Goal: Use online tool/utility: Utilize a website feature to perform a specific function

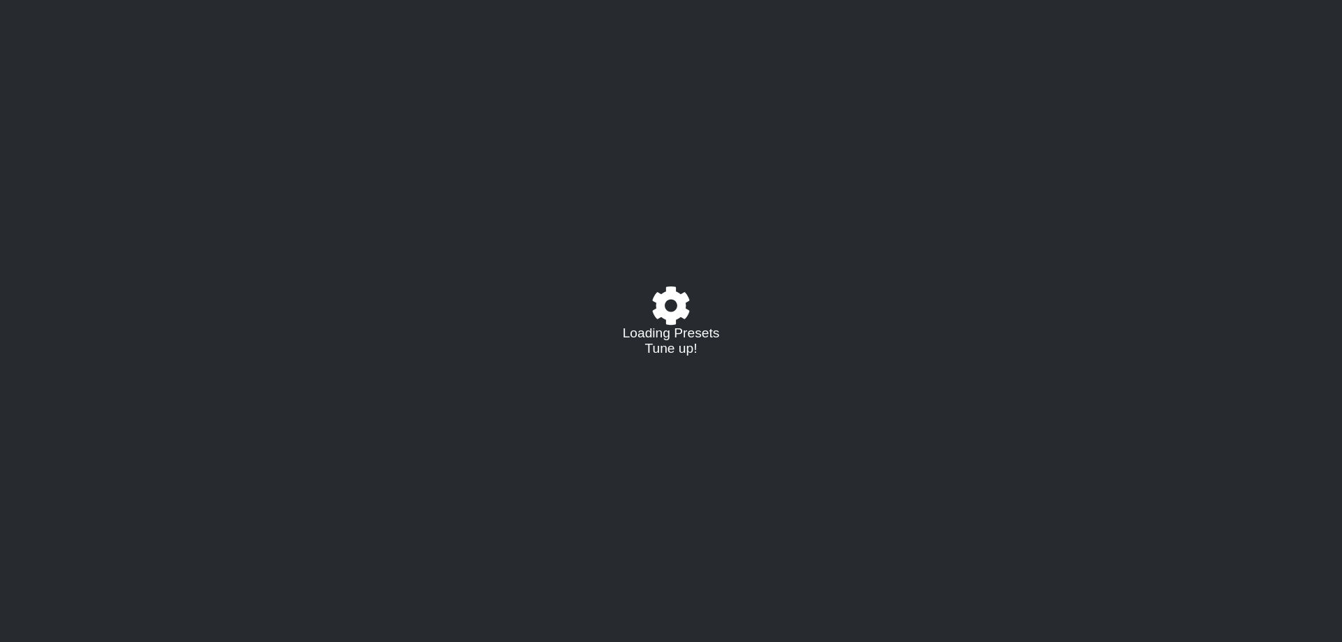
select select "/022923284010"
select select "A"
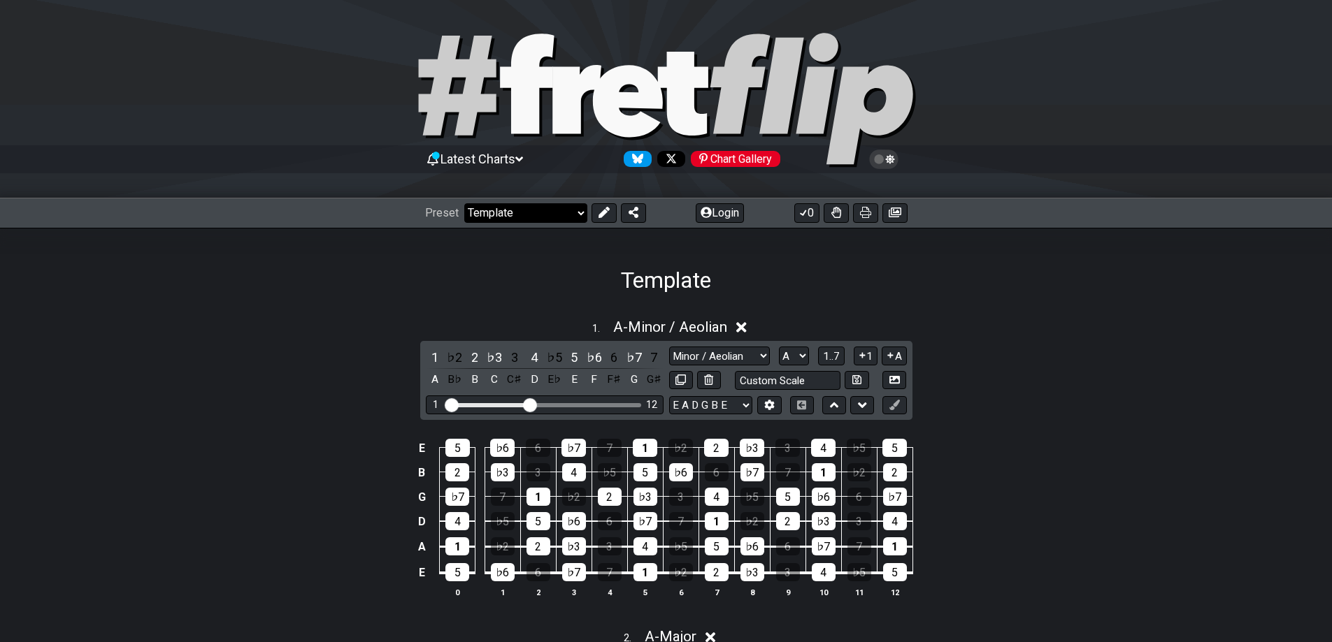
click at [528, 208] on select "Welcome to #fretflip! Template Custom Preset Minor Pentatonic Major Pentatonic …" at bounding box center [525, 213] width 123 height 20
click at [264, 315] on div "1 . A - Minor / Aeolian" at bounding box center [666, 323] width 1332 height 27
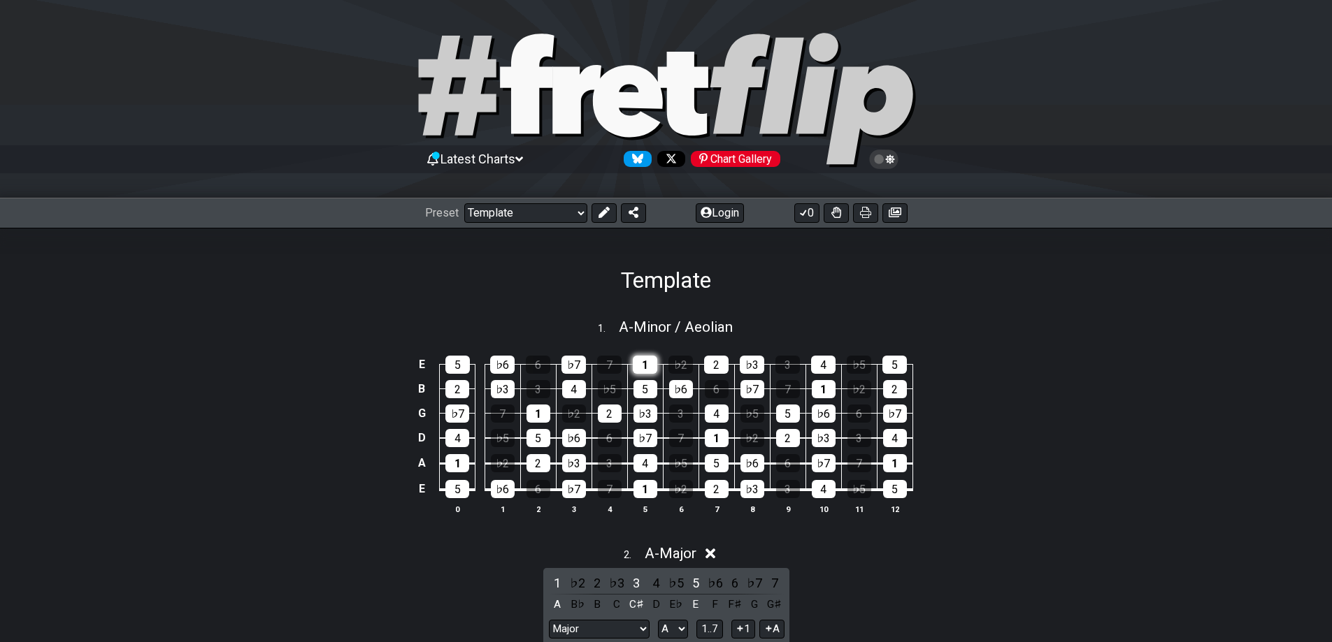
click at [652, 359] on div "1" at bounding box center [645, 365] width 24 height 18
click at [642, 391] on div "5" at bounding box center [645, 389] width 24 height 18
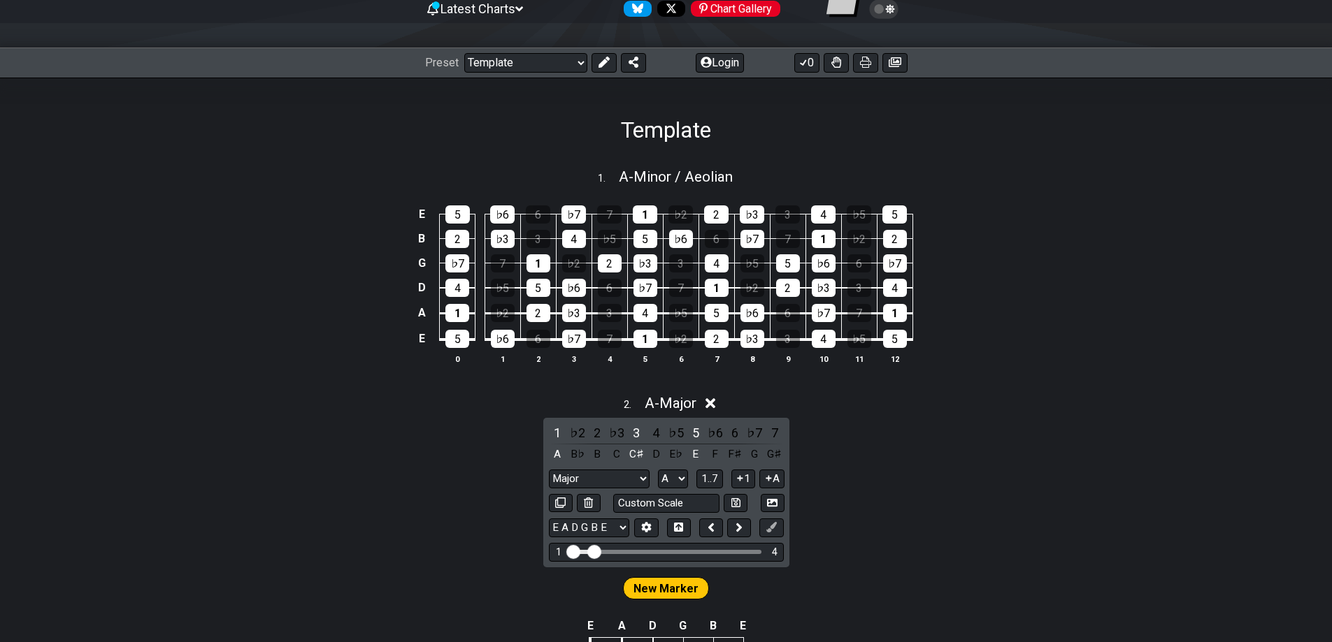
scroll to position [430, 0]
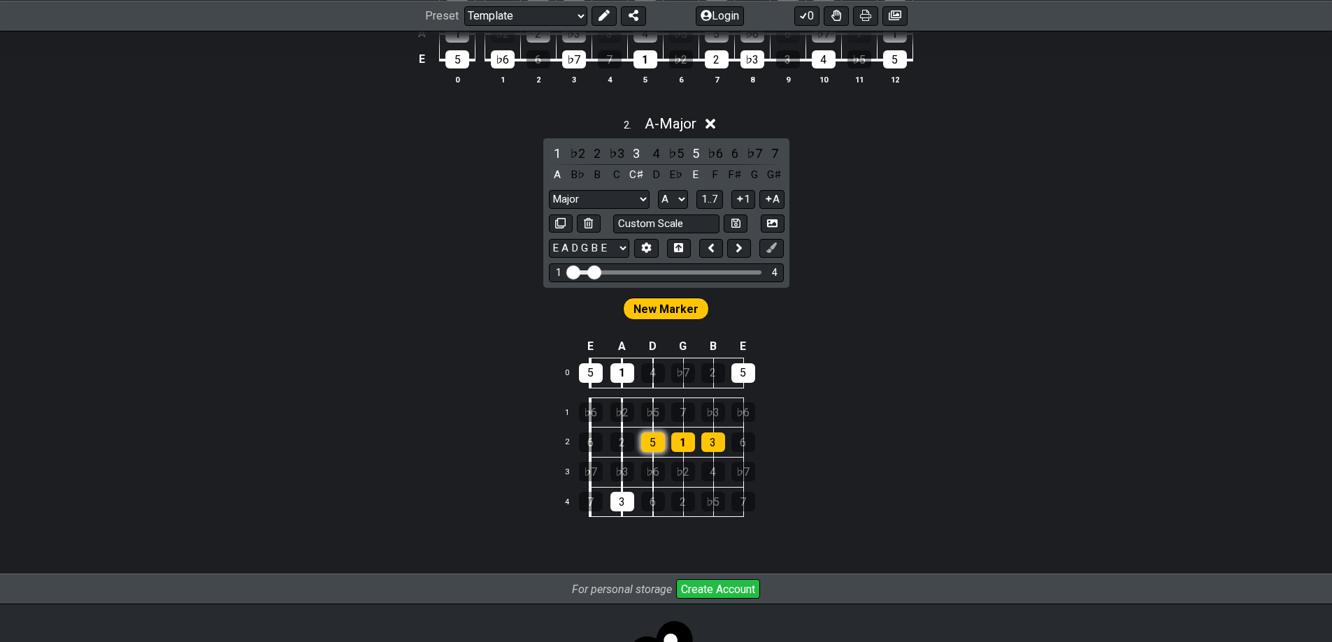
click at [654, 445] on div "5" at bounding box center [653, 443] width 24 height 20
click at [688, 440] on div "1" at bounding box center [683, 443] width 24 height 20
click at [661, 442] on div "5" at bounding box center [653, 443] width 24 height 20
click at [713, 440] on div "3" at bounding box center [713, 443] width 24 height 20
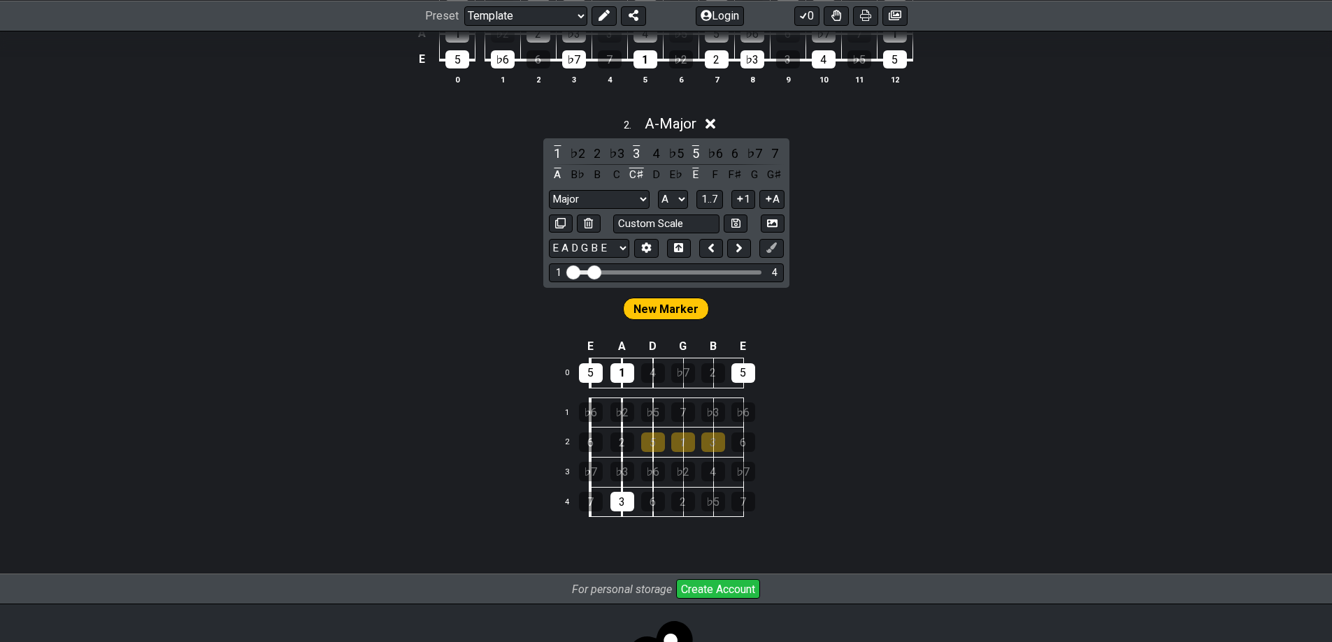
click at [755, 363] on td "5" at bounding box center [759, 374] width 30 height 30
click at [656, 443] on div "5" at bounding box center [653, 443] width 24 height 20
click at [677, 440] on div "1" at bounding box center [683, 443] width 24 height 20
click at [701, 437] on div "3" at bounding box center [713, 443] width 24 height 20
click at [577, 250] on select "E A D G B E E A D G B E E A D G B E B E A D F♯ B A D G C E A D A D G B E E♭ A♭ …" at bounding box center [589, 248] width 80 height 19
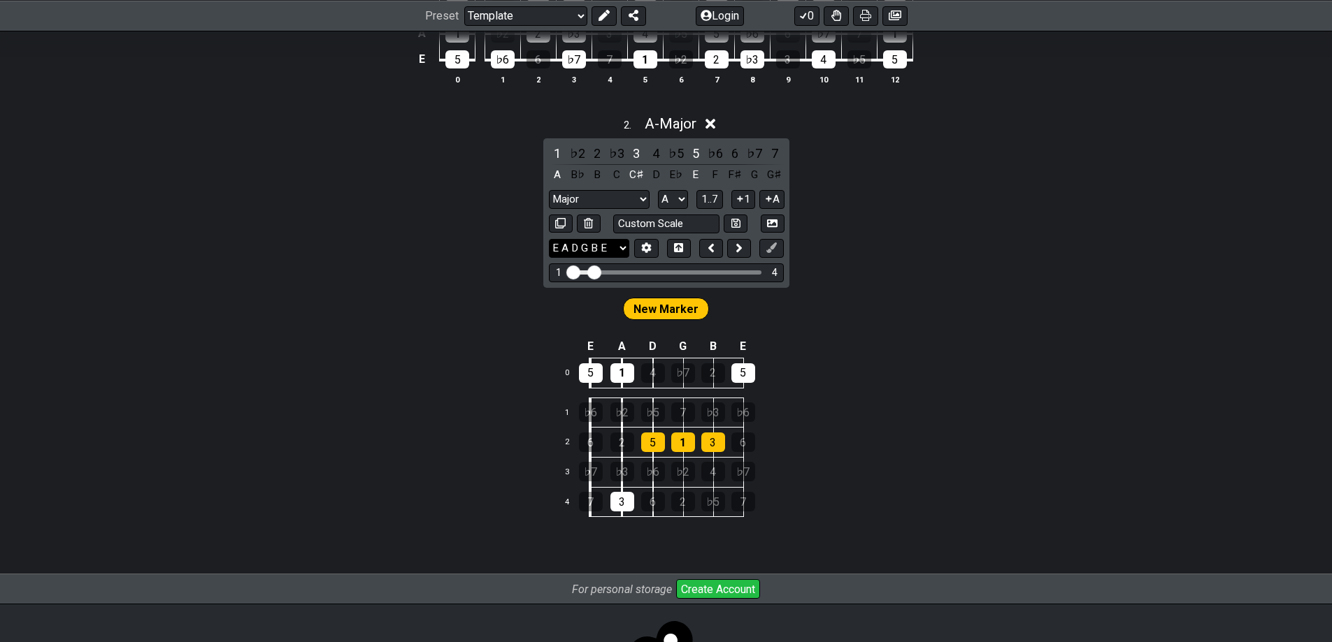
click at [577, 250] on select "E A D G B E E A D G B E E A D G B E B E A D F♯ B A D G C E A D A D G B E E♭ A♭ …" at bounding box center [589, 248] width 80 height 19
click at [651, 226] on input "text" at bounding box center [666, 224] width 106 height 19
type input "6"
click at [665, 313] on span "New Marker" at bounding box center [665, 309] width 65 height 20
click at [658, 219] on input "6" at bounding box center [666, 224] width 106 height 19
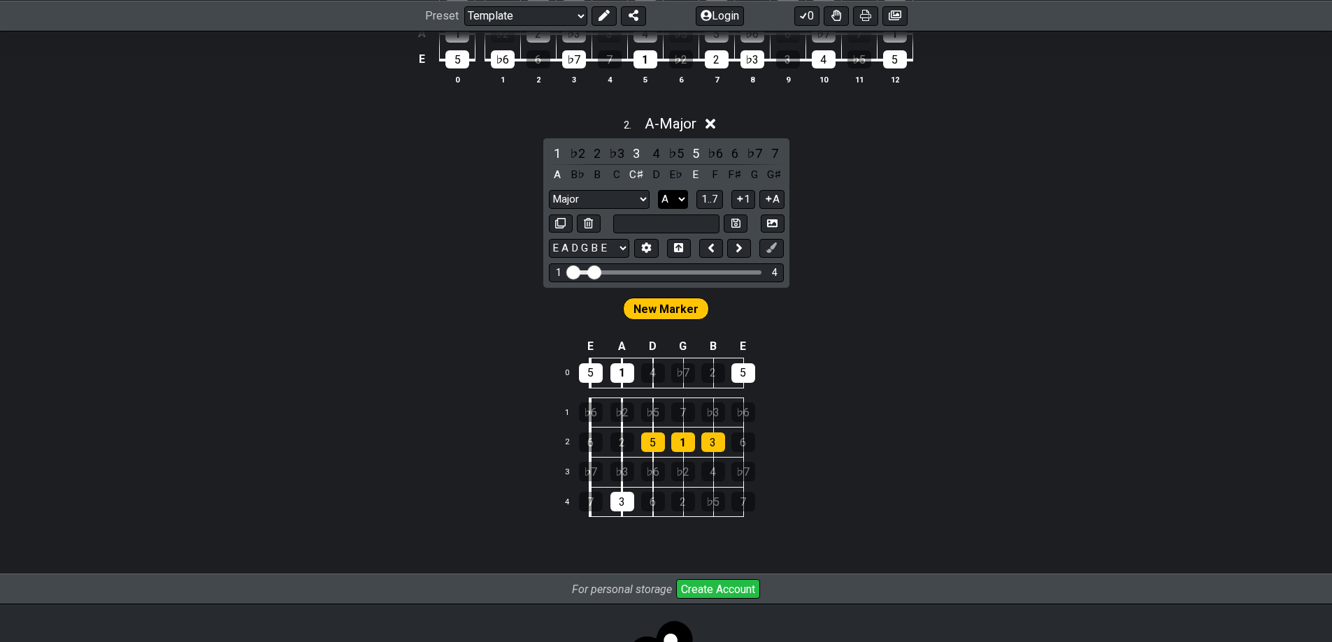
type input "Custom Scale"
click at [677, 199] on select "A♭ A A♯ B♭ B C C♯ D♭ D D♯ E♭ E F F♯ G♭ G G♯" at bounding box center [673, 199] width 30 height 19
drag, startPoint x: 677, startPoint y: 199, endPoint x: 702, endPoint y: 199, distance: 25.9
click at [677, 199] on select "A♭ A A♯ B♭ B C C♯ D♭ D D♯ E♭ E F F♯ G♭ G G♯" at bounding box center [673, 199] width 30 height 19
click at [708, 197] on span "1..7" at bounding box center [709, 199] width 17 height 13
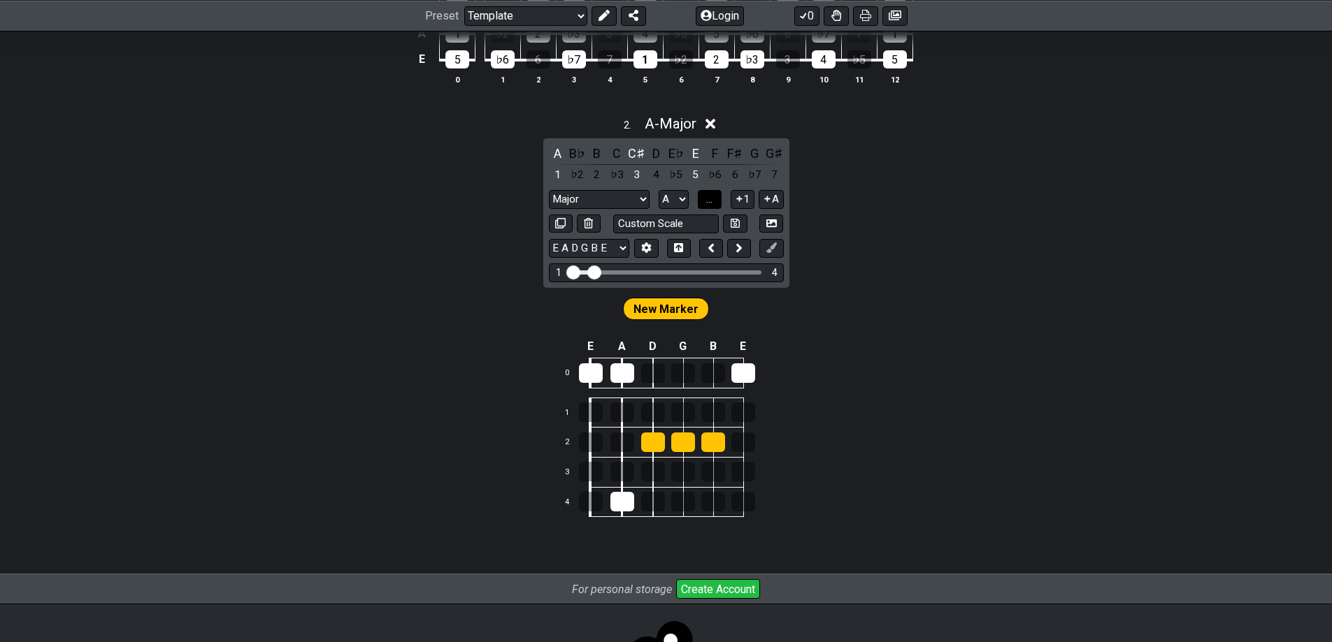
click at [712, 196] on span "..." at bounding box center [709, 199] width 6 height 13
click at [715, 201] on span "A.." at bounding box center [709, 199] width 11 height 13
click at [715, 201] on span "1..7" at bounding box center [709, 199] width 17 height 13
click at [658, 443] on div at bounding box center [653, 443] width 24 height 20
click at [681, 441] on div at bounding box center [683, 443] width 24 height 20
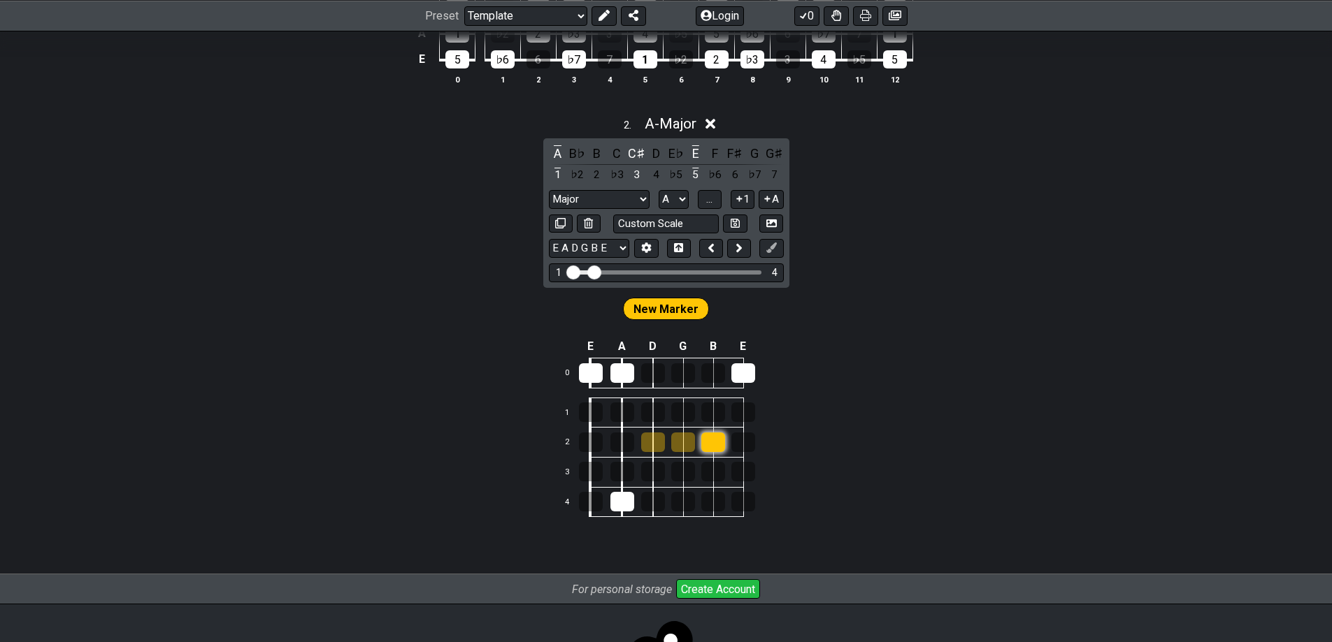
click at [714, 438] on div at bounding box center [713, 443] width 24 height 20
click at [744, 363] on div at bounding box center [743, 373] width 24 height 20
drag, startPoint x: 641, startPoint y: 376, endPoint x: 628, endPoint y: 373, distance: 13.7
click at [640, 376] on tr "0" at bounding box center [664, 374] width 217 height 30
click at [613, 370] on div at bounding box center [622, 373] width 24 height 20
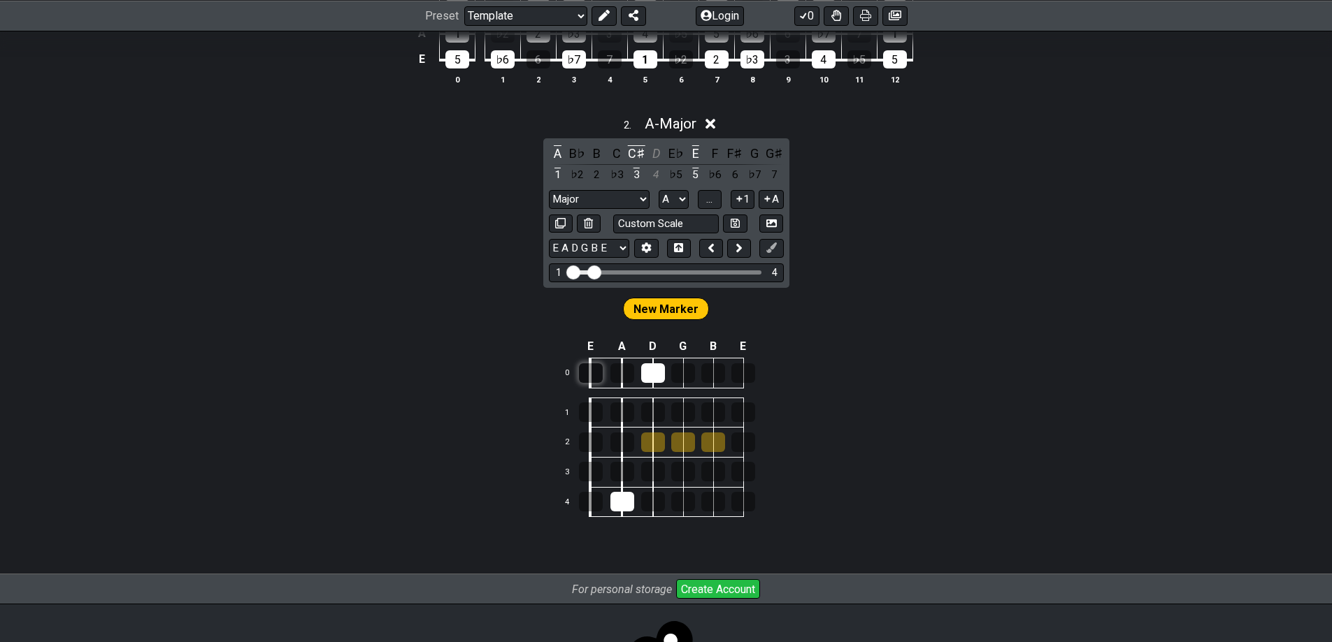
click at [595, 370] on div at bounding box center [591, 373] width 24 height 20
click at [663, 373] on div at bounding box center [653, 373] width 24 height 20
click at [623, 498] on div at bounding box center [622, 502] width 24 height 20
click at [679, 304] on span "New Marker" at bounding box center [665, 309] width 65 height 20
click at [677, 312] on span "New Marker" at bounding box center [665, 309] width 65 height 20
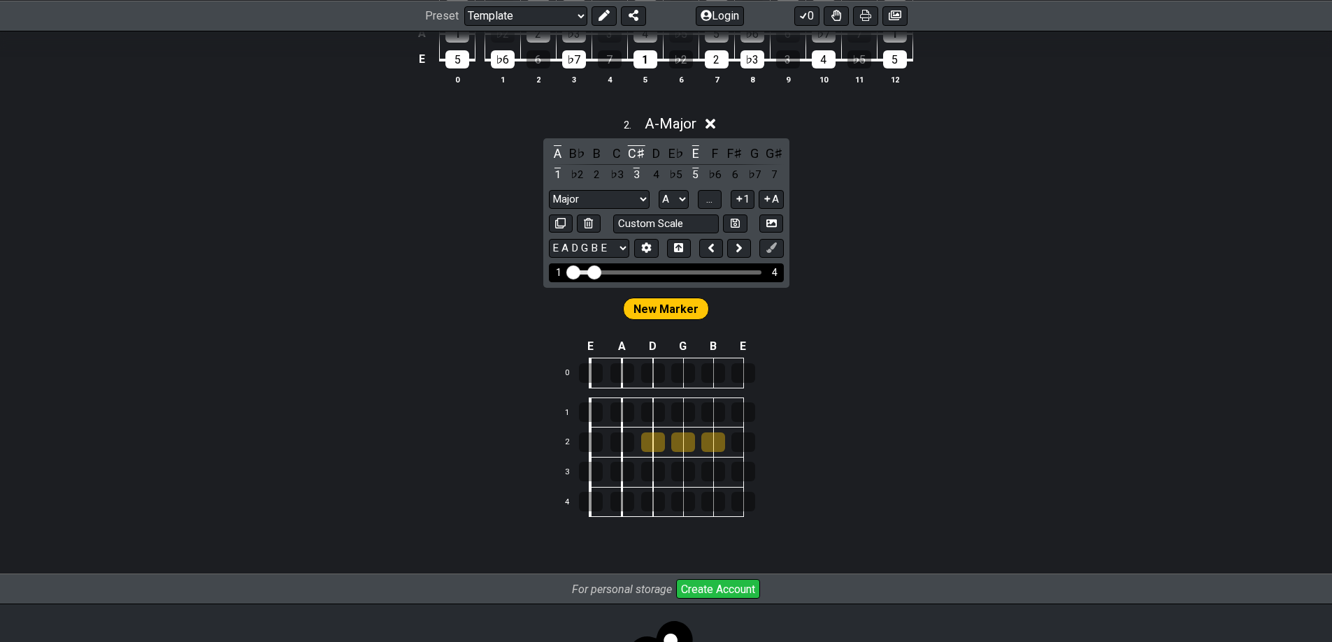
drag, startPoint x: 613, startPoint y: 268, endPoint x: 735, endPoint y: 269, distance: 122.3
click at [744, 266] on div "1 4" at bounding box center [666, 273] width 235 height 19
click at [721, 273] on div "Visible fret range" at bounding box center [665, 272] width 191 height 4
drag, startPoint x: 596, startPoint y: 272, endPoint x: 621, endPoint y: 275, distance: 26.0
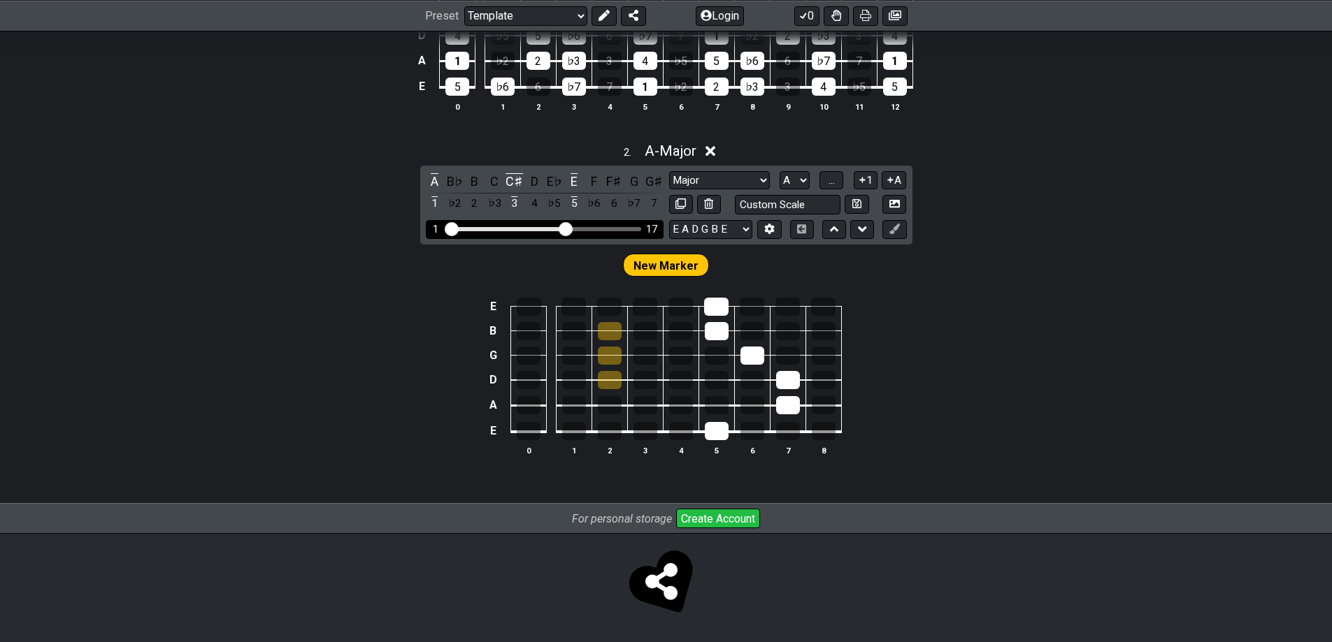
drag, startPoint x: 500, startPoint y: 228, endPoint x: 568, endPoint y: 223, distance: 68.0
click at [568, 228] on input "Visible fret range" at bounding box center [544, 228] width 199 height 0
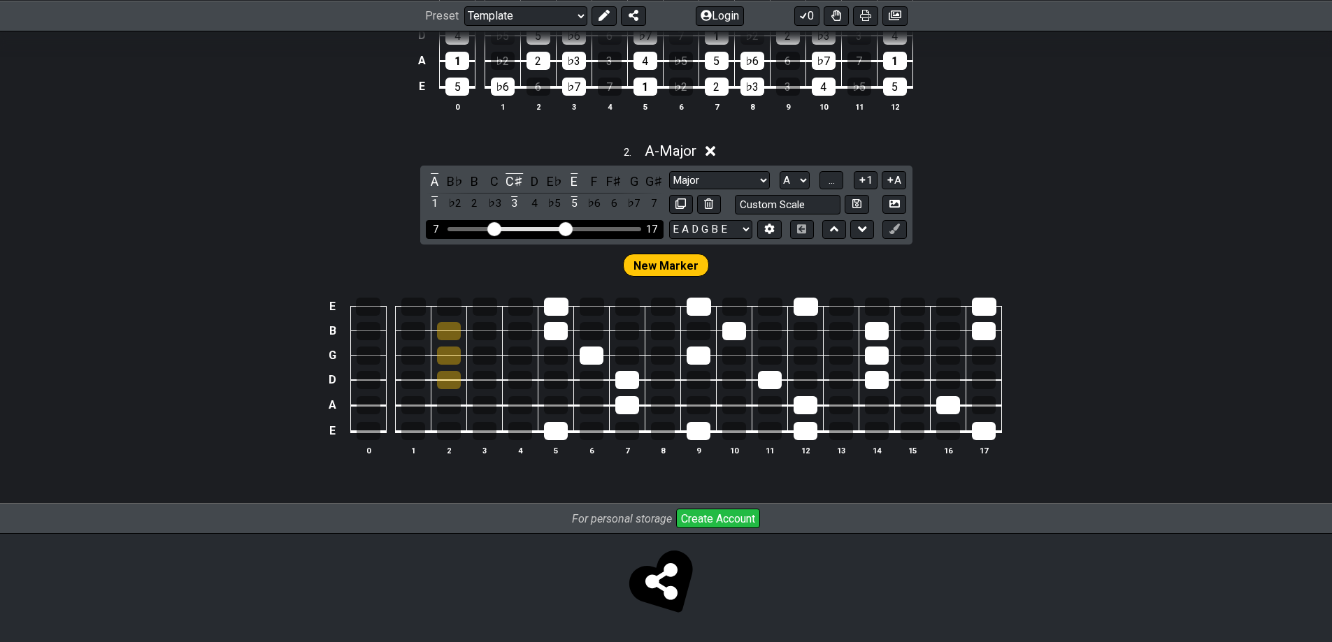
drag, startPoint x: 456, startPoint y: 229, endPoint x: 496, endPoint y: 231, distance: 40.6
click at [496, 228] on input "Visible fret range" at bounding box center [544, 228] width 199 height 0
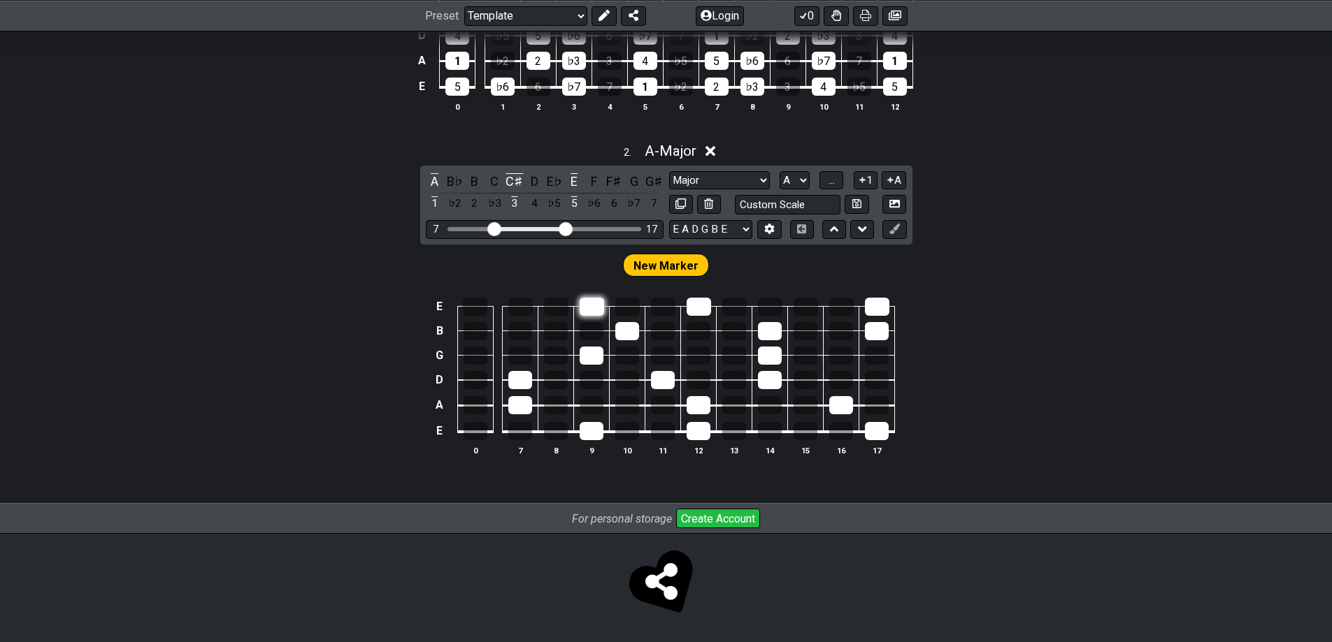
click at [584, 301] on div at bounding box center [591, 307] width 24 height 18
click at [633, 339] on div at bounding box center [627, 331] width 24 height 18
click at [595, 354] on div at bounding box center [591, 356] width 24 height 18
click at [524, 377] on div at bounding box center [520, 380] width 24 height 18
click at [515, 396] on div at bounding box center [520, 405] width 24 height 18
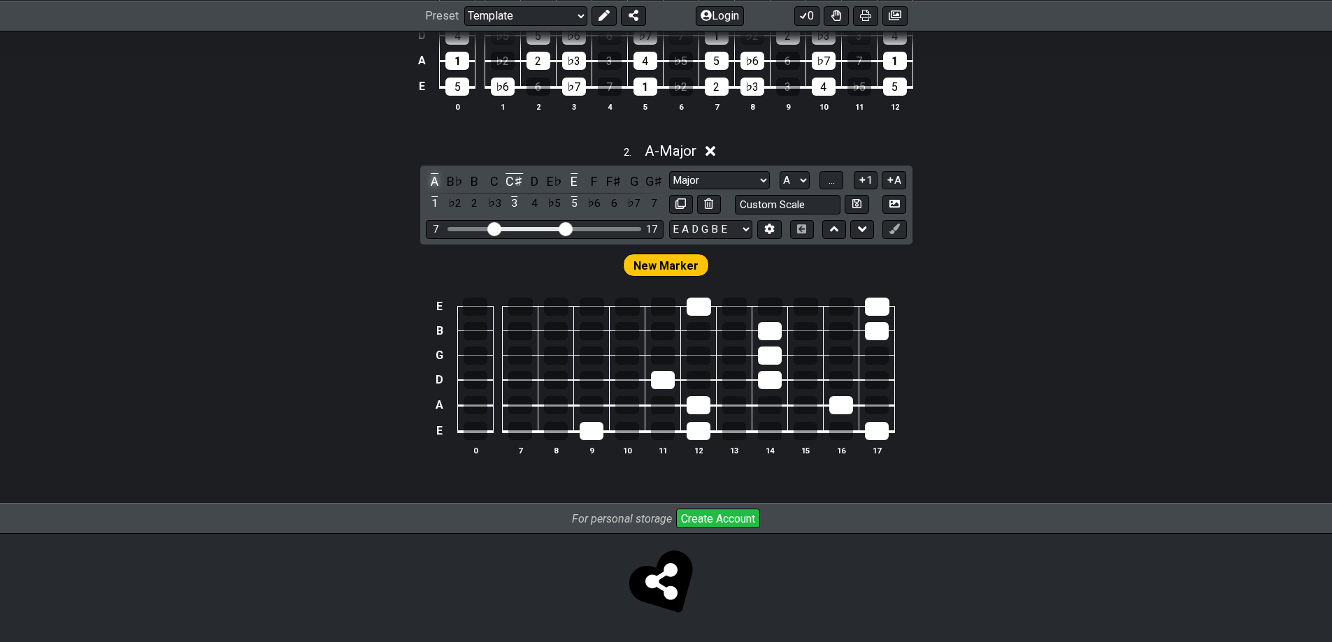
click at [438, 178] on div "A" at bounding box center [435, 181] width 18 height 19
click at [514, 201] on div "3" at bounding box center [514, 203] width 18 height 19
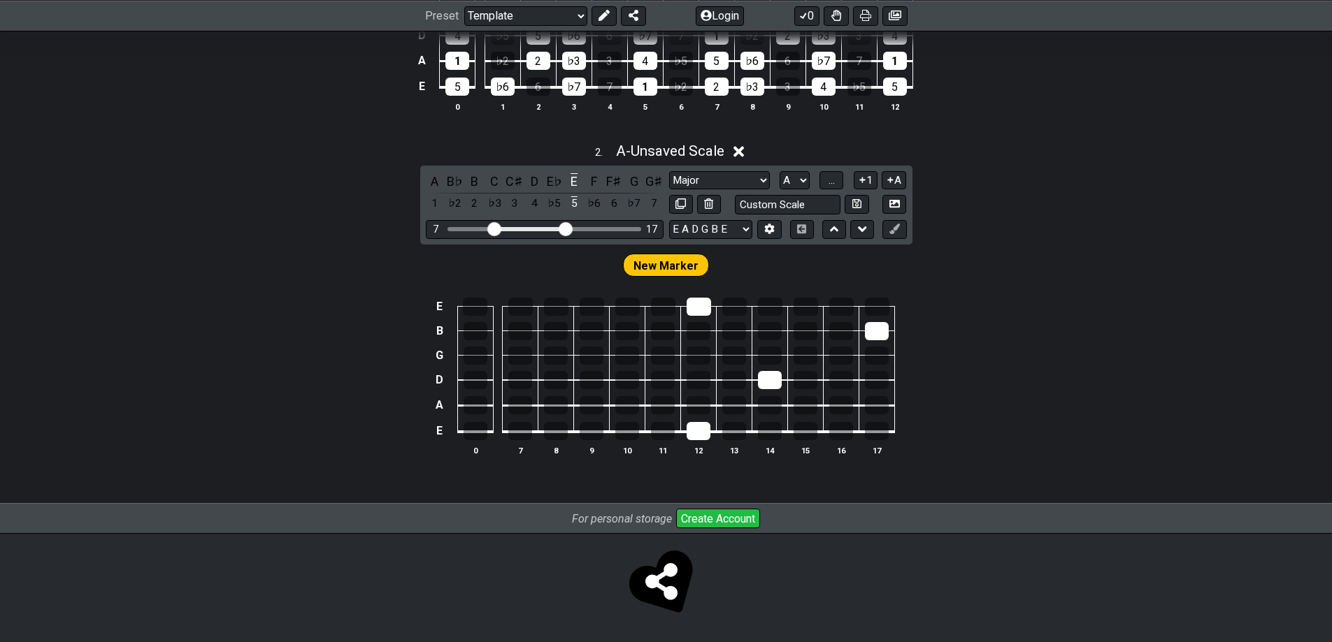
click at [517, 171] on div "A B♭ B C C♯ D E♭ E F F♯ G G♯ 1 ♭2 2 ♭3 3 4 ♭5 5 ♭6 6 ♭7 7 Major Major 3rds Mino…" at bounding box center [666, 205] width 492 height 79
click at [578, 167] on div "A B♭ B C C♯ D E♭ E F F♯ G G♯ 1 ♭2 2 ♭3 3 4 ♭5 5 ♭6 6 ♭7 7 Major Major 3rds Mino…" at bounding box center [666, 205] width 492 height 79
click at [575, 182] on div "E" at bounding box center [574, 181] width 18 height 19
click at [572, 209] on div "5" at bounding box center [574, 203] width 18 height 19
click at [572, 178] on div "E" at bounding box center [574, 181] width 18 height 19
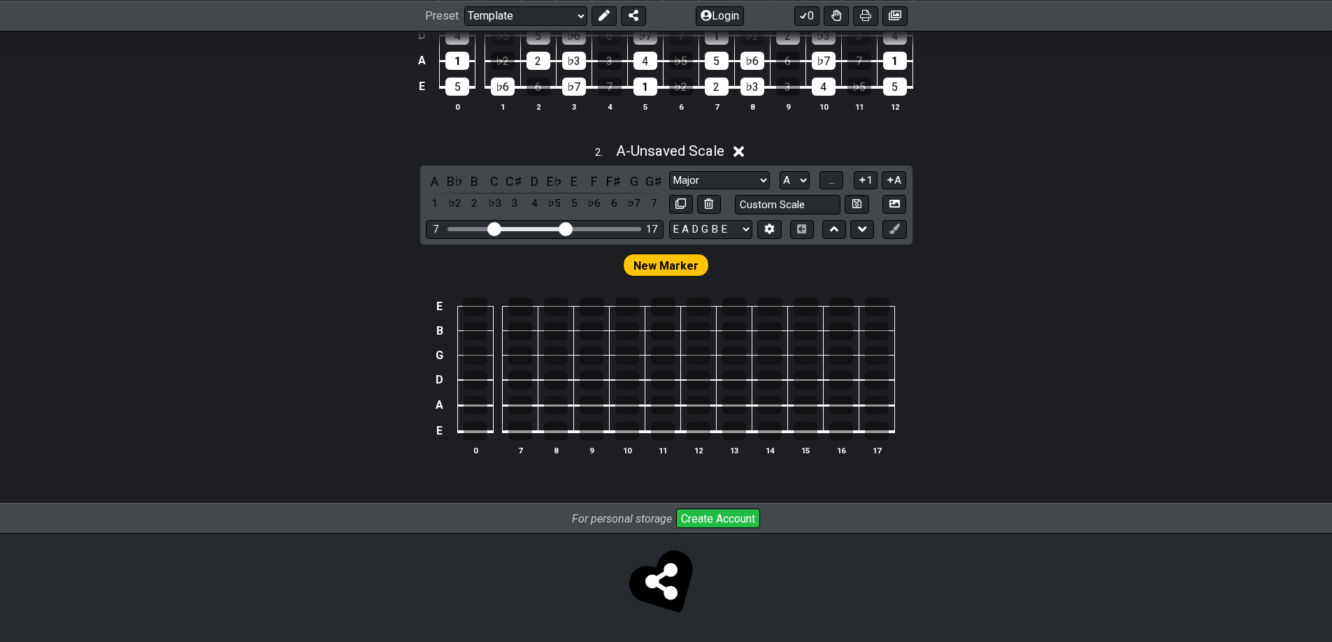
click at [786, 364] on td at bounding box center [770, 367] width 36 height 25
click at [800, 349] on div at bounding box center [805, 356] width 24 height 18
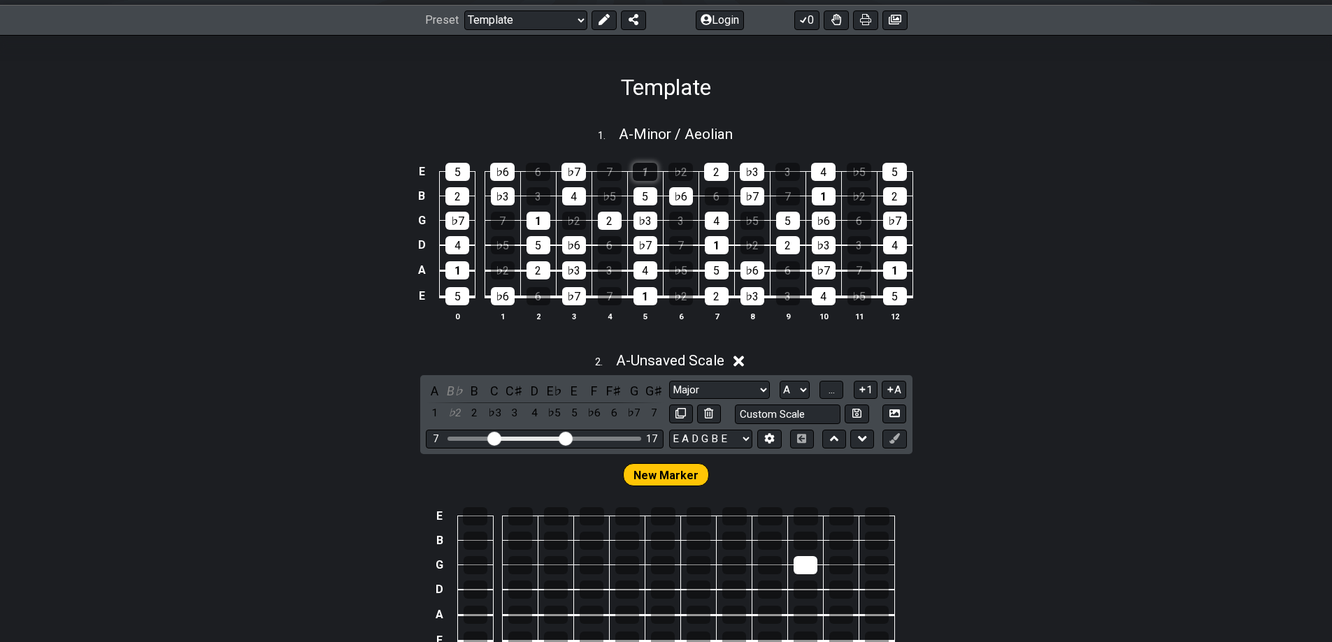
click at [644, 166] on div "1" at bounding box center [645, 172] width 24 height 18
